Goal: Navigation & Orientation: Find specific page/section

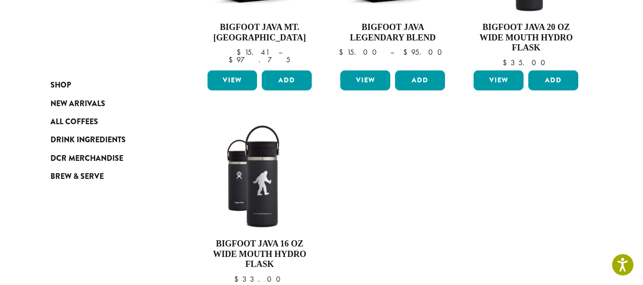
scroll to position [333, 0]
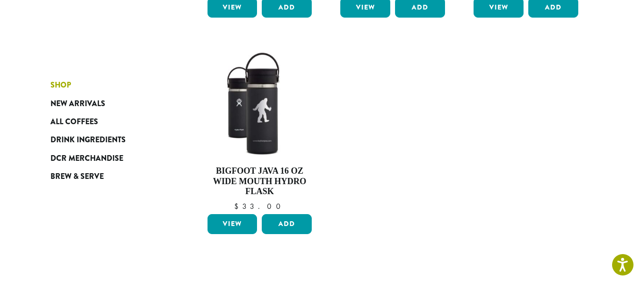
click at [56, 84] on span "Shop" at bounding box center [60, 85] width 20 height 12
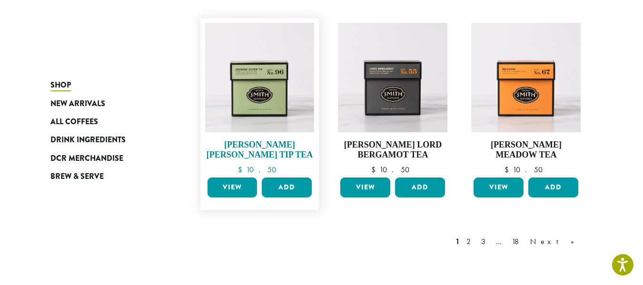
scroll to position [809, 0]
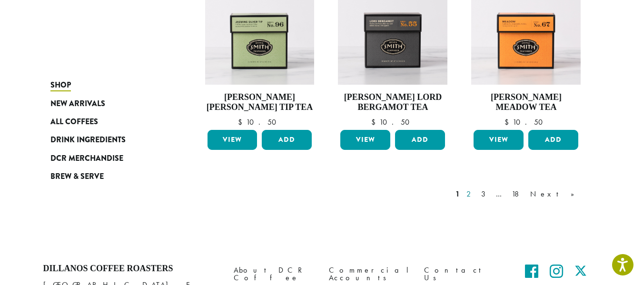
click at [476, 192] on link "2" at bounding box center [470, 193] width 12 height 11
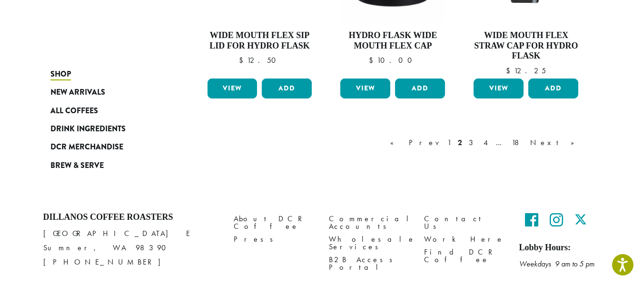
scroll to position [915, 0]
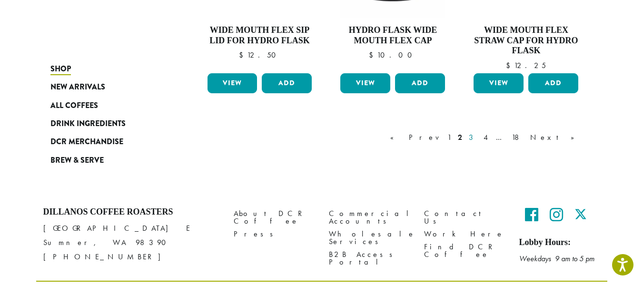
click at [479, 138] on link "3" at bounding box center [473, 137] width 12 height 11
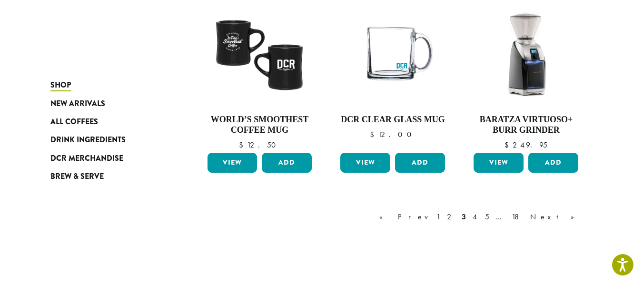
scroll to position [820, 0]
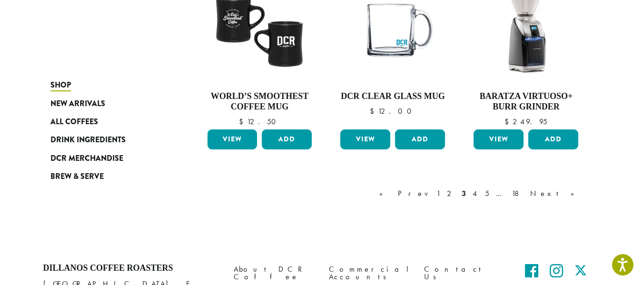
drag, startPoint x: 246, startPoint y: 0, endPoint x: 154, endPoint y: 23, distance: 95.2
click at [480, 195] on link "4" at bounding box center [476, 193] width 10 height 11
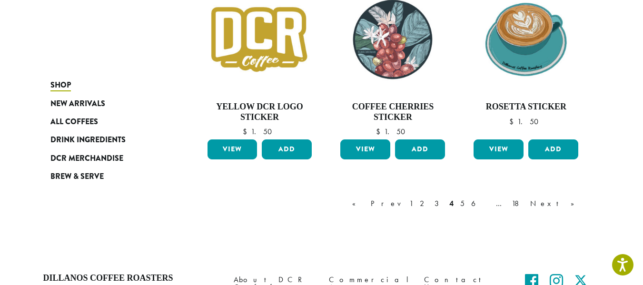
scroll to position [867, 0]
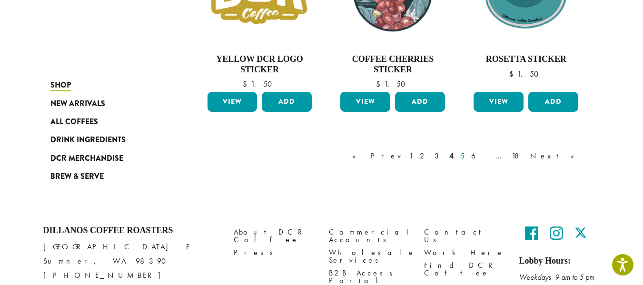
click at [466, 157] on link "5" at bounding box center [462, 155] width 8 height 11
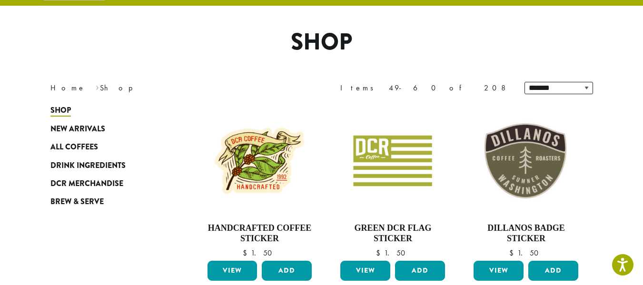
scroll to position [59, 0]
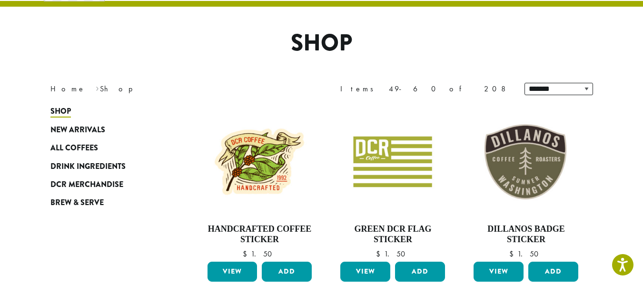
click at [112, 35] on h1 "Shop" at bounding box center [321, 44] width 557 height 28
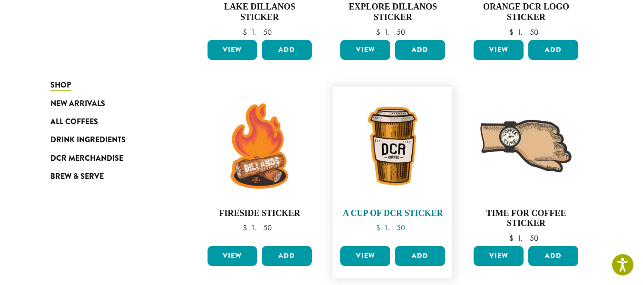
scroll to position [772, 0]
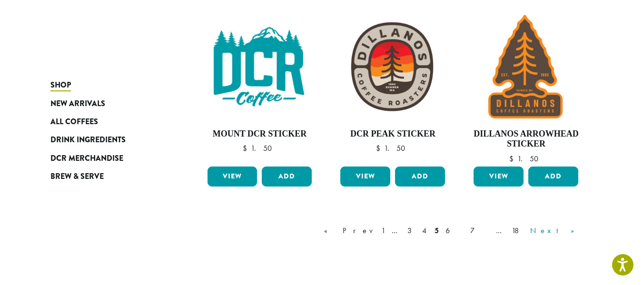
click at [568, 233] on link "Next »" at bounding box center [555, 230] width 55 height 11
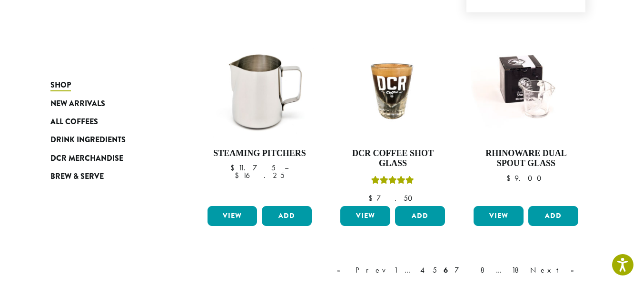
scroll to position [820, 0]
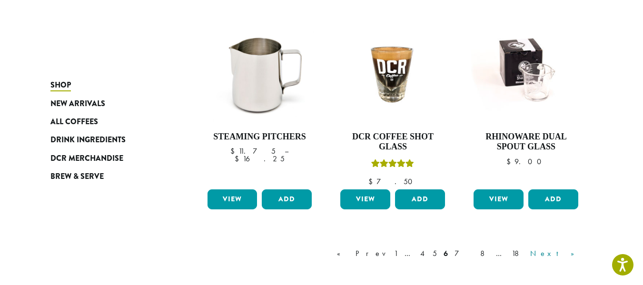
click at [569, 248] on link "Next »" at bounding box center [555, 253] width 55 height 11
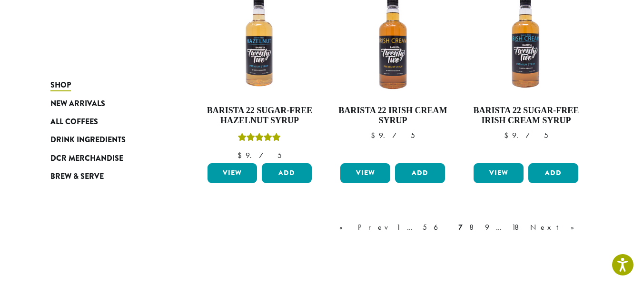
scroll to position [867, 0]
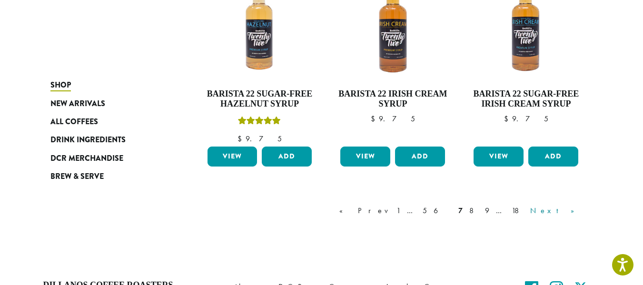
click at [580, 205] on link "Next »" at bounding box center [555, 210] width 55 height 11
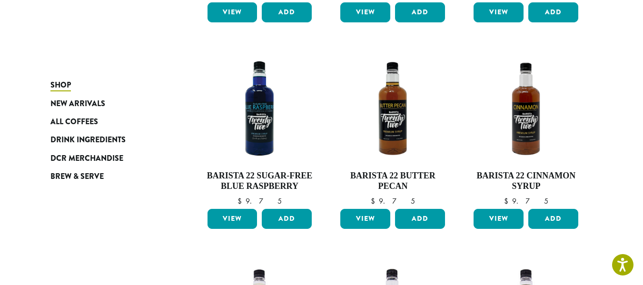
scroll to position [296, 0]
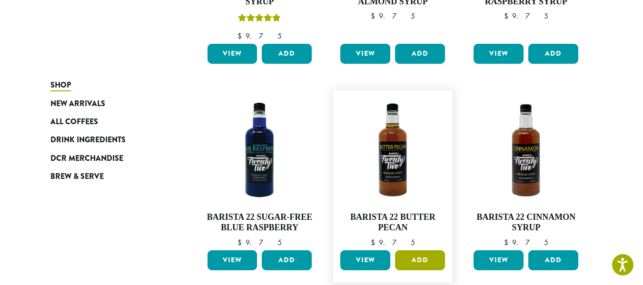
click at [434, 263] on button "Add" at bounding box center [420, 260] width 50 height 20
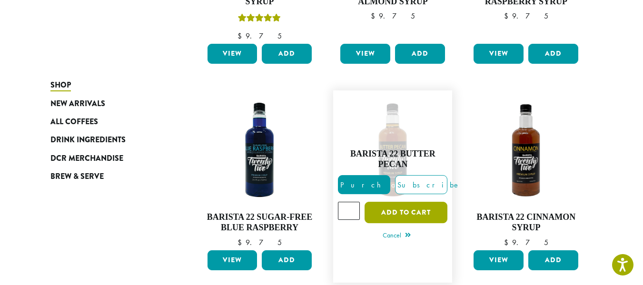
click at [408, 212] on button "Add to cart" at bounding box center [405, 212] width 83 height 21
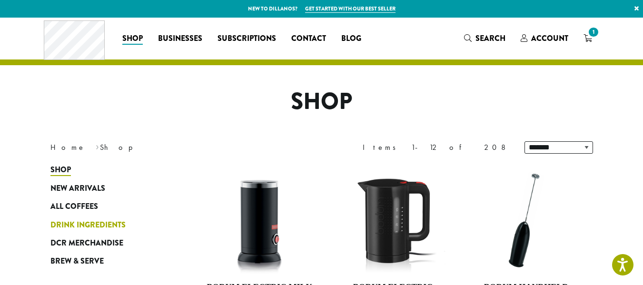
click at [99, 221] on span "Drink Ingredients" at bounding box center [87, 225] width 75 height 12
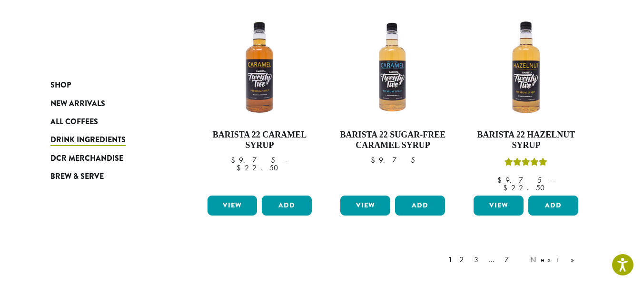
scroll to position [857, 0]
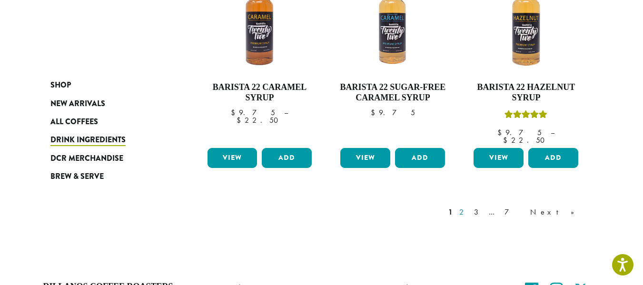
click at [469, 207] on link "2" at bounding box center [463, 212] width 12 height 11
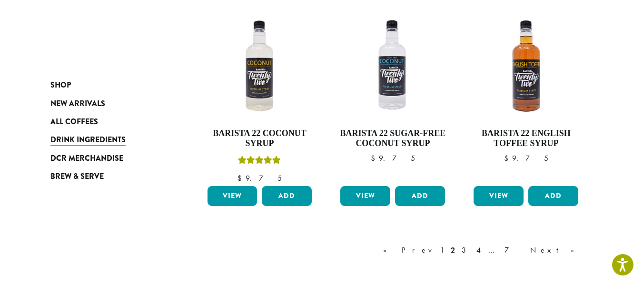
scroll to position [820, 0]
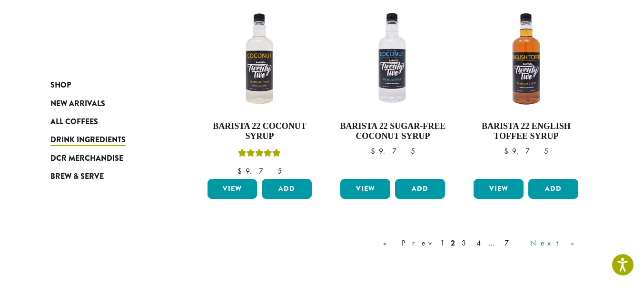
click at [571, 244] on link "Next »" at bounding box center [555, 242] width 55 height 11
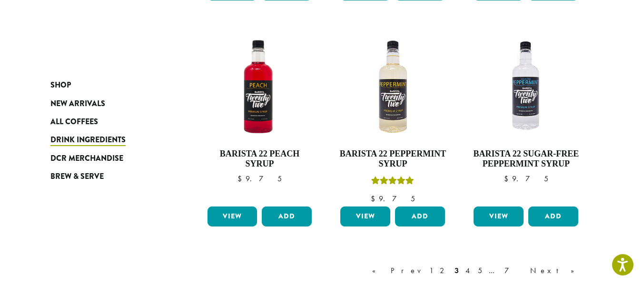
scroll to position [820, 0]
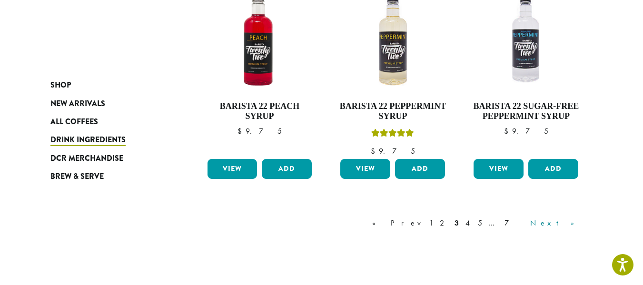
click at [574, 226] on link "Next »" at bounding box center [555, 222] width 55 height 11
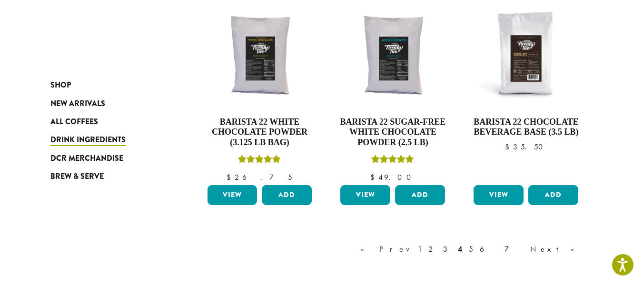
scroll to position [820, 0]
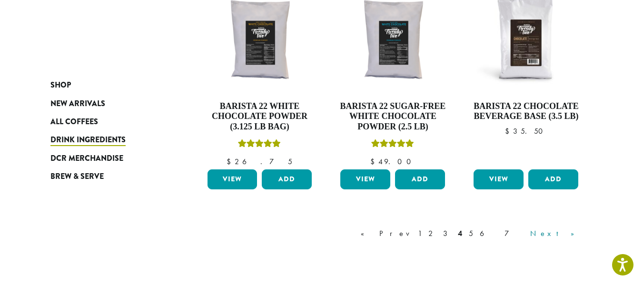
click at [576, 232] on link "Next »" at bounding box center [555, 233] width 55 height 11
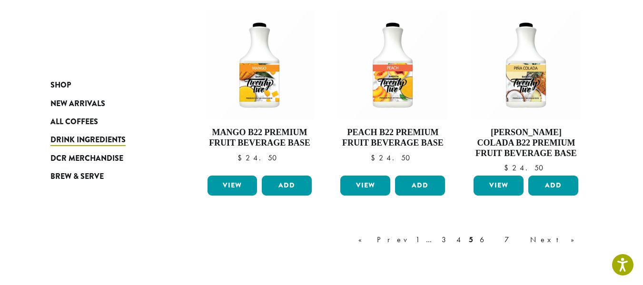
scroll to position [867, 0]
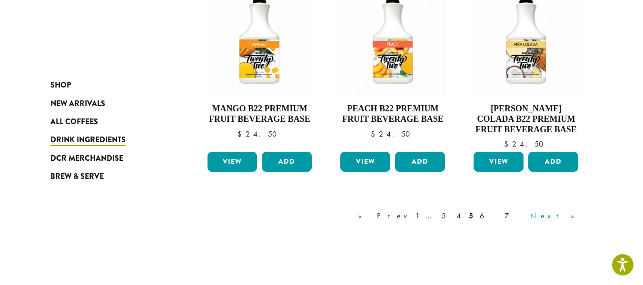
click at [574, 218] on link "Next »" at bounding box center [555, 215] width 55 height 11
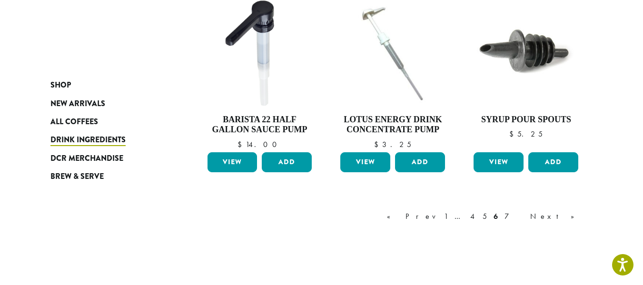
scroll to position [820, 0]
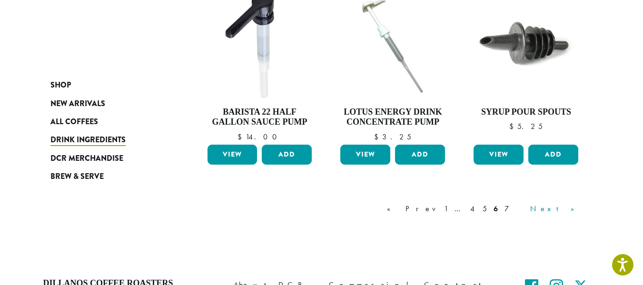
click at [564, 203] on link "Next »" at bounding box center [555, 208] width 55 height 11
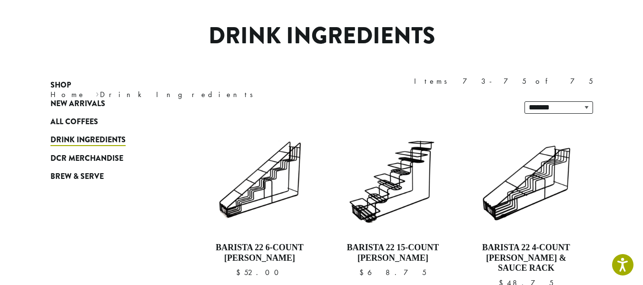
scroll to position [59, 0]
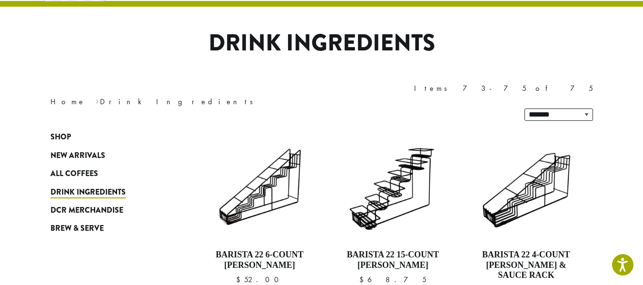
click at [115, 236] on div "Shop New Arrivals All Coffees Drink Ingredients DCR Merchandise Brew & Serve Ba…" at bounding box center [321, 261] width 571 height 266
click at [79, 219] on link "Brew & Serve" at bounding box center [107, 228] width 114 height 18
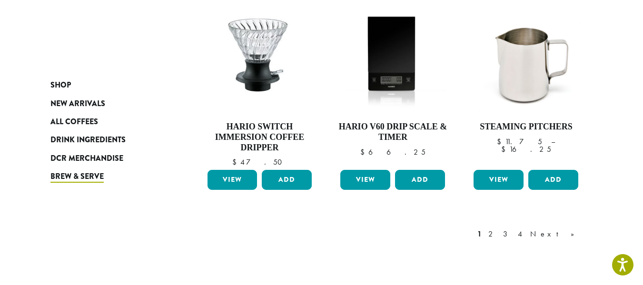
scroll to position [809, 0]
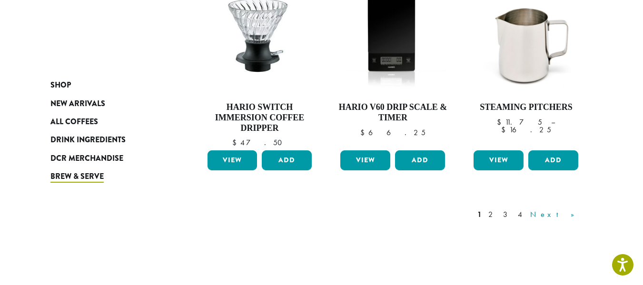
click at [571, 215] on link "Next »" at bounding box center [555, 214] width 55 height 11
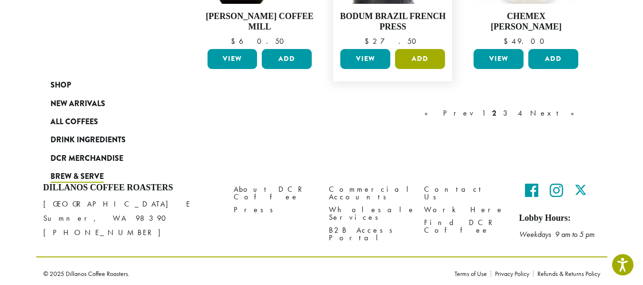
scroll to position [904, 0]
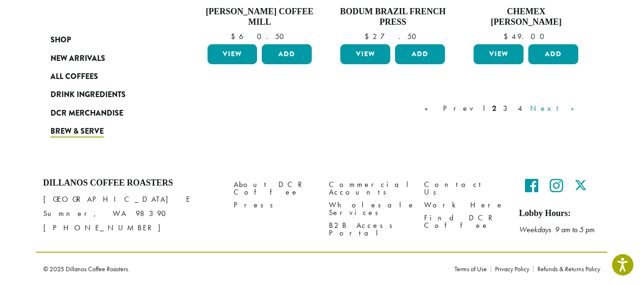
click at [568, 107] on link "Next »" at bounding box center [555, 108] width 55 height 11
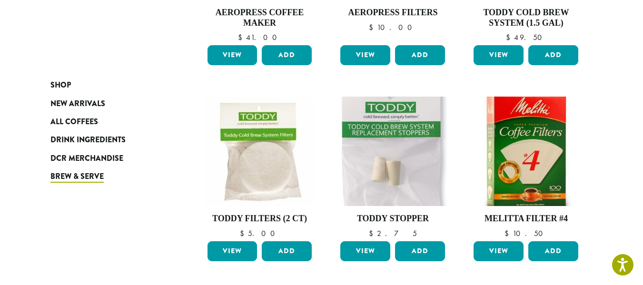
scroll to position [874, 0]
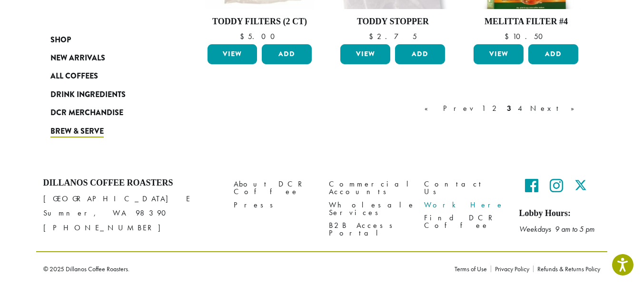
click at [453, 198] on link "Work Here" at bounding box center [464, 204] width 81 height 13
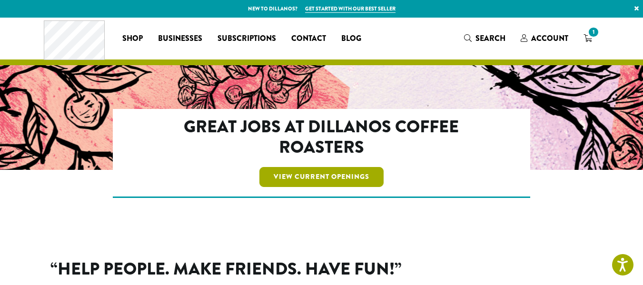
click at [318, 169] on link "View Current Openings" at bounding box center [321, 177] width 124 height 20
